Goal: Subscribe to service/newsletter

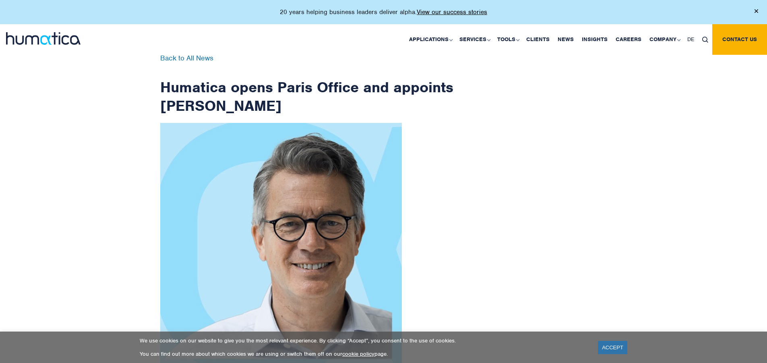
scroll to position [1285, 0]
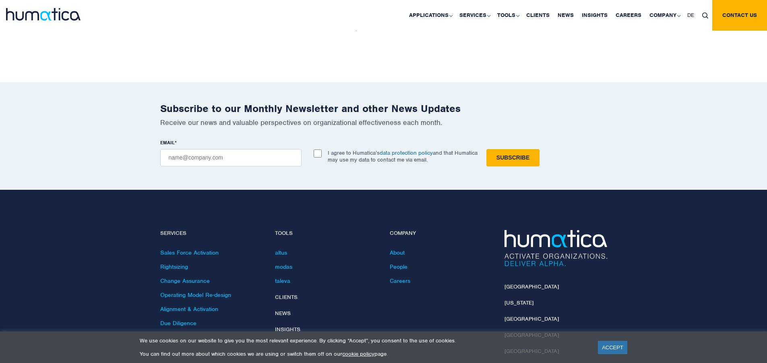
checkbox input "true"
type input "[EMAIL_ADDRESS][DOMAIN_NAME]"
click at [486, 149] on input "Subscribe" at bounding box center [512, 157] width 53 height 17
